Goal: Task Accomplishment & Management: Manage account settings

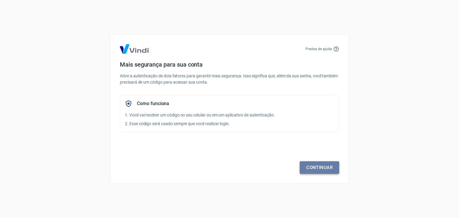
click at [315, 164] on link "Continuar" at bounding box center [318, 167] width 39 height 13
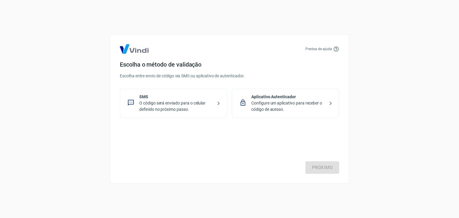
click at [245, 102] on icon at bounding box center [242, 102] width 7 height 7
click at [205, 94] on p "SMS" at bounding box center [175, 97] width 73 height 6
click at [285, 104] on p "Configure um aplicativo para receber o código de acesso." at bounding box center [287, 106] width 73 height 13
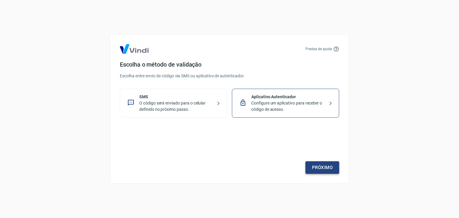
click at [320, 165] on link "Próximo" at bounding box center [322, 167] width 34 height 13
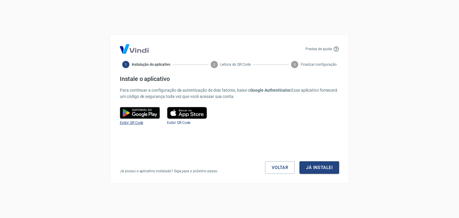
click at [132, 122] on span "Exibir QR Code" at bounding box center [131, 123] width 23 height 4
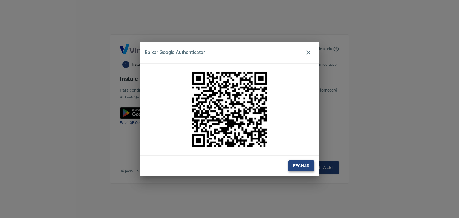
click at [302, 166] on button "Fechar" at bounding box center [301, 165] width 26 height 11
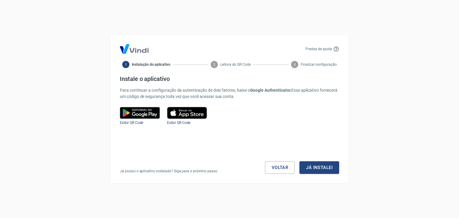
drag, startPoint x: 295, startPoint y: 176, endPoint x: 292, endPoint y: 174, distance: 3.5
click at [295, 176] on div "Precisa de ajuda 1 Instalação do aplicativo 2 Leitura do QR Code 3 Finalizar co…" at bounding box center [229, 108] width 239 height 149
click at [286, 170] on link "Voltar" at bounding box center [280, 167] width 30 height 13
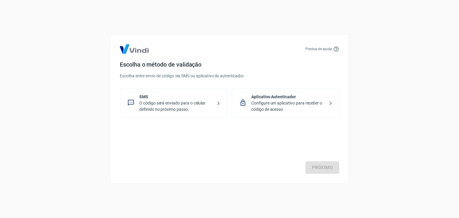
click at [163, 107] on p "O código será enviado para o celular definido no próximo passo." at bounding box center [175, 106] width 73 height 13
click at [331, 169] on link "Próximo" at bounding box center [322, 167] width 34 height 13
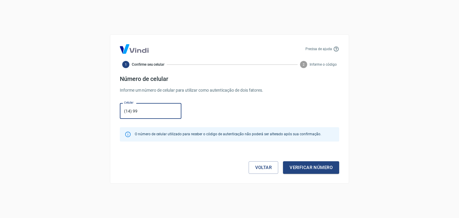
type input "(14) 99796-9419"
click at [322, 175] on div "Precisa de ajuda 1 Confirme seu celular 2 Informe o código Número de celular In…" at bounding box center [229, 108] width 239 height 149
click at [316, 171] on button "Verificar número" at bounding box center [311, 167] width 56 height 13
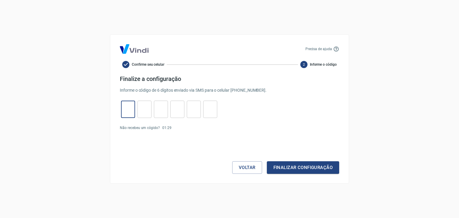
click at [130, 107] on input "tel" at bounding box center [128, 109] width 14 height 13
type input "4"
type input "6"
type input "5"
type input "7"
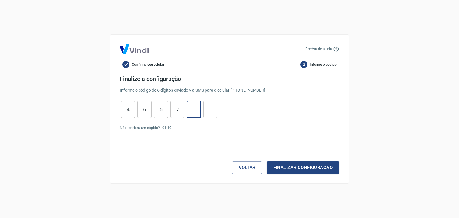
type input "3"
type input "9"
click at [293, 166] on button "Finalizar configuração" at bounding box center [303, 167] width 72 height 13
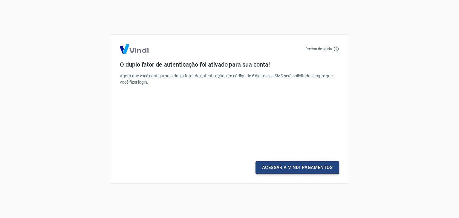
click at [289, 168] on link "Acessar a Vindi Pagamentos" at bounding box center [297, 167] width 84 height 13
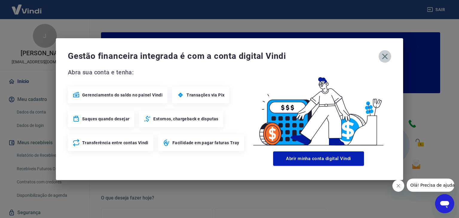
click at [384, 55] on icon "button" at bounding box center [385, 57] width 10 height 10
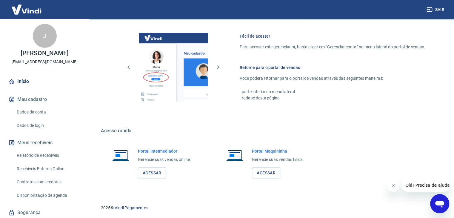
scroll to position [25, 0]
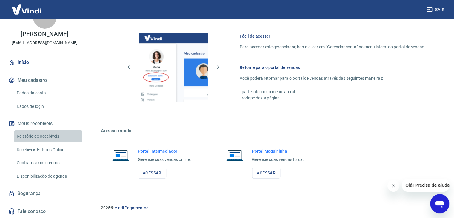
click at [55, 136] on link "Relatório de Recebíveis" at bounding box center [48, 136] width 68 height 12
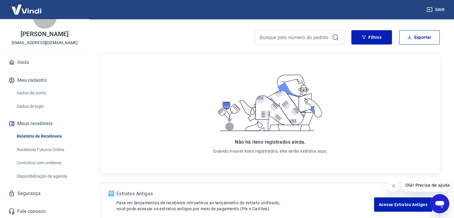
scroll to position [60, 0]
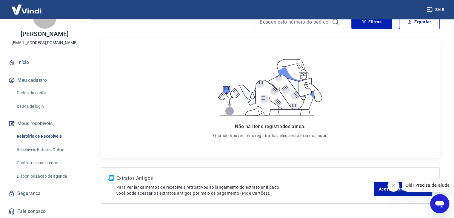
click at [45, 150] on link "Recebíveis Futuros Online" at bounding box center [48, 150] width 68 height 12
click at [31, 64] on link "Início" at bounding box center [44, 62] width 75 height 13
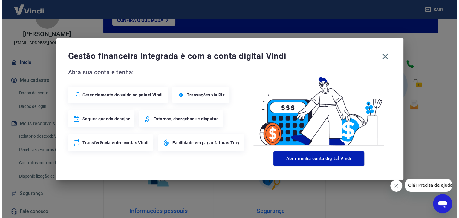
scroll to position [297, 0]
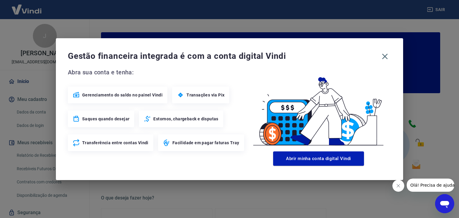
click at [195, 93] on span "Transações via Pix" at bounding box center [205, 95] width 38 height 6
click at [190, 93] on span "Transações via Pix" at bounding box center [205, 95] width 38 height 6
drag, startPoint x: 188, startPoint y: 68, endPoint x: 199, endPoint y: 67, distance: 12.0
drag, startPoint x: 199, startPoint y: 67, endPoint x: 330, endPoint y: 52, distance: 131.7
click at [330, 52] on span "Gestão financeira integrada é com a conta digital Vindi" at bounding box center [223, 56] width 311 height 12
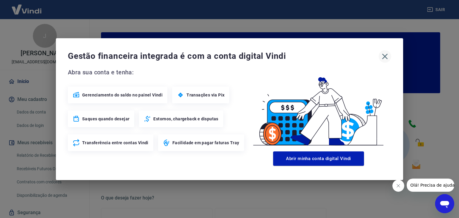
click at [383, 54] on icon "button" at bounding box center [385, 56] width 6 height 6
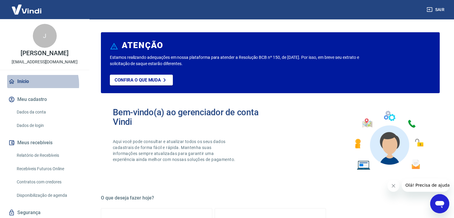
click at [33, 88] on link "Início" at bounding box center [44, 81] width 75 height 13
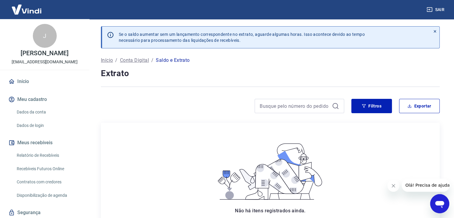
click at [131, 60] on p "Conta Digital" at bounding box center [134, 60] width 29 height 7
click at [27, 88] on link "Início" at bounding box center [44, 81] width 75 height 13
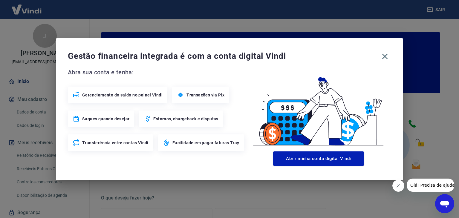
drag, startPoint x: 299, startPoint y: 163, endPoint x: 300, endPoint y: 178, distance: 15.6
click at [300, 178] on div "Gestão financeira integrada é com a conta digital Vindi Abra sua conta e tenha:…" at bounding box center [229, 109] width 347 height 142
